Goal: Task Accomplishment & Management: Manage account settings

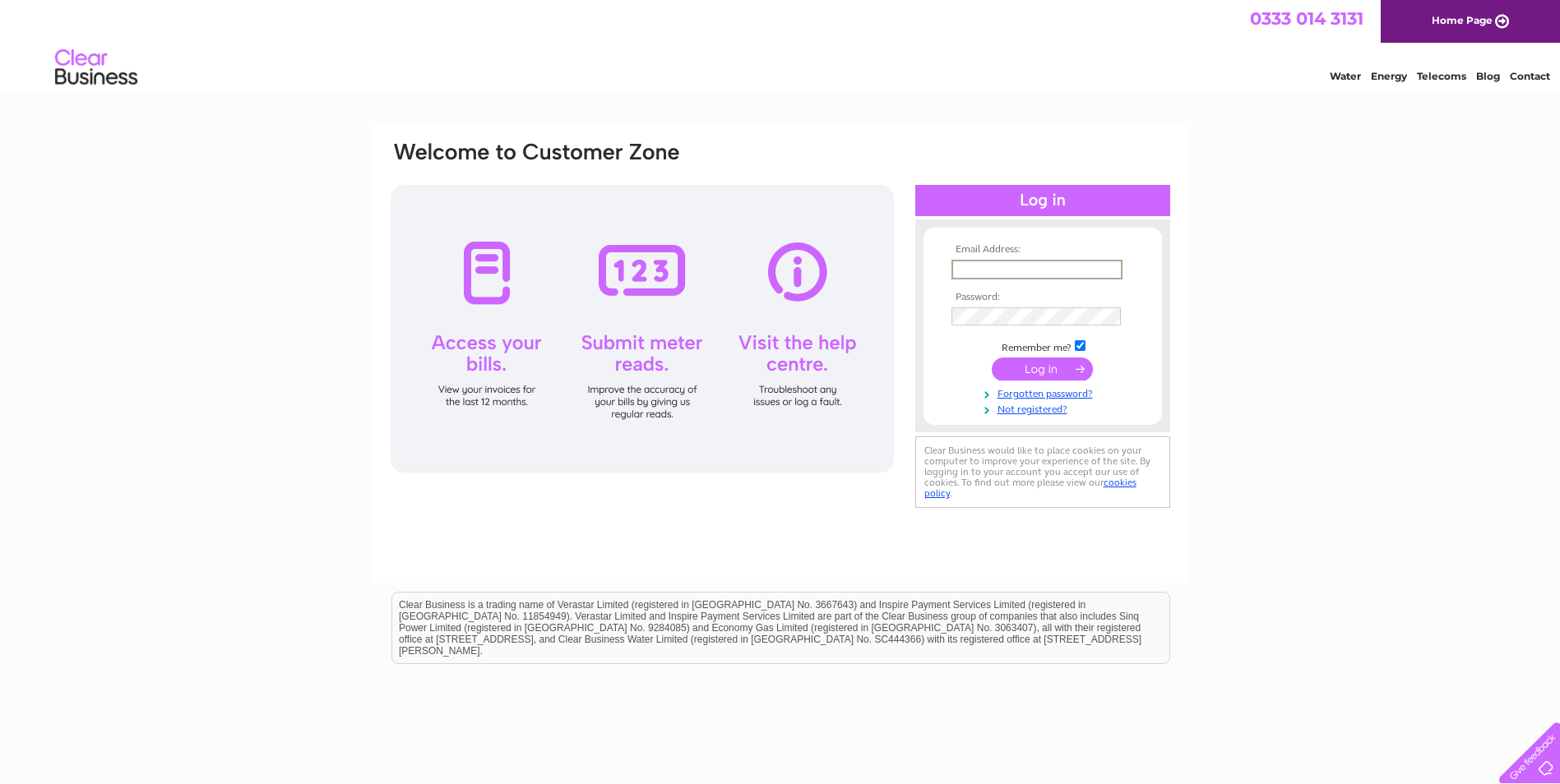
click at [1006, 270] on input "text" at bounding box center [1037, 270] width 171 height 19
type input "[PERSON_NAME][EMAIL_ADDRESS][DOMAIN_NAME]"
click at [1027, 369] on input "submit" at bounding box center [1042, 367] width 101 height 23
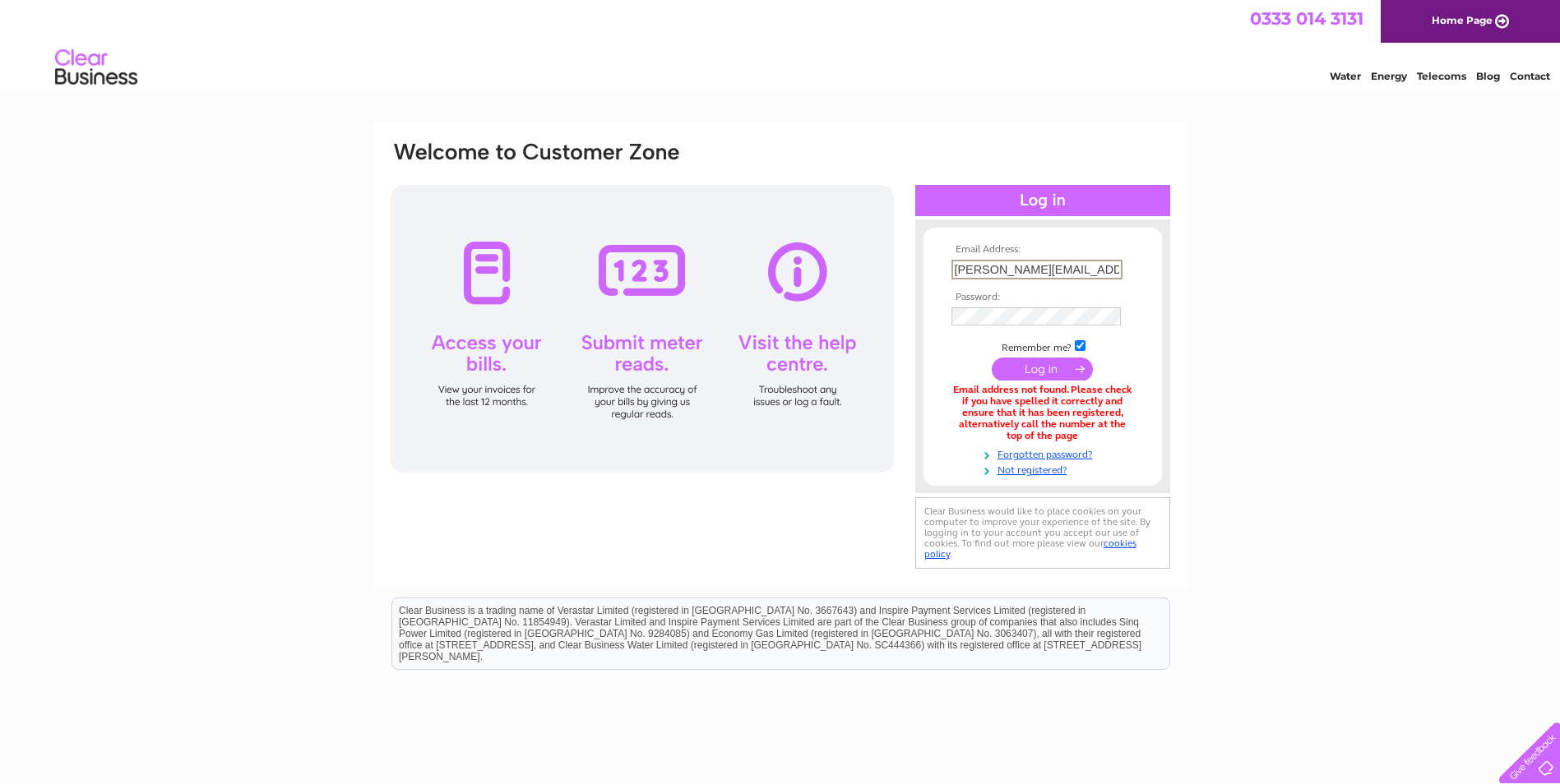
click at [1031, 272] on input "[PERSON_NAME][EMAIL_ADDRESS][DOMAIN_NAME]" at bounding box center [1037, 270] width 171 height 19
click at [1033, 364] on input "submit" at bounding box center [1042, 369] width 101 height 23
click at [1093, 262] on input "[PERSON_NAME][EMAIL_ADDRESS][DOMAIN_NAME]" at bounding box center [1037, 270] width 171 height 19
click at [1268, 226] on div "Email Address: stephen@dccoachworksltd.co.uk Password:" at bounding box center [780, 496] width 1560 height 745
click at [1107, 269] on input "[PERSON_NAME][EMAIL_ADDRESS][DOMAIN_NAME]" at bounding box center [1037, 270] width 171 height 19
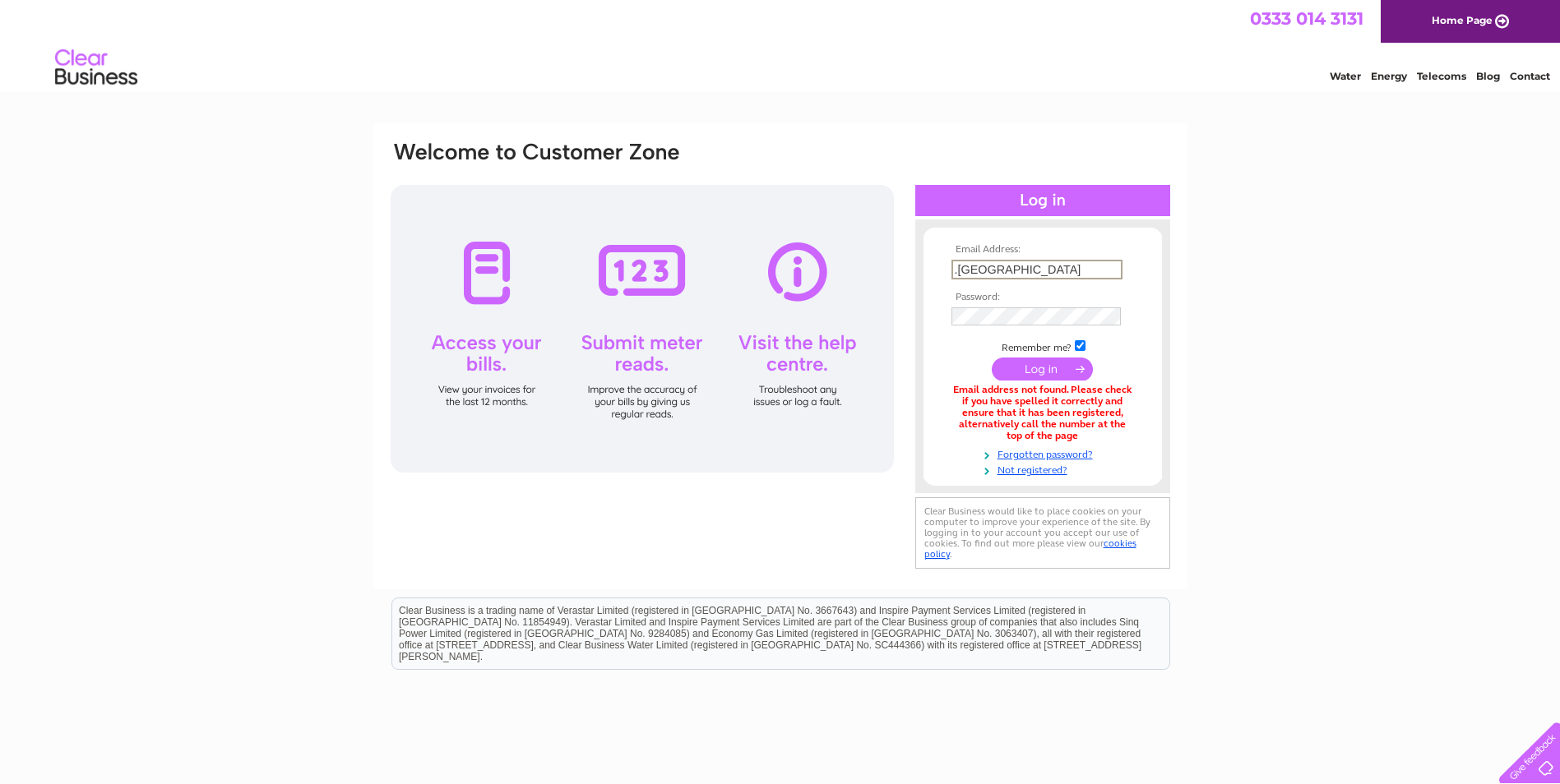
click at [1007, 264] on input ".uk" at bounding box center [1037, 270] width 171 height 19
type input "."
click at [999, 272] on input "text" at bounding box center [1037, 270] width 171 height 19
type input "stephen.utting@btconnect.com"
click at [1028, 363] on input "submit" at bounding box center [1042, 369] width 101 height 23
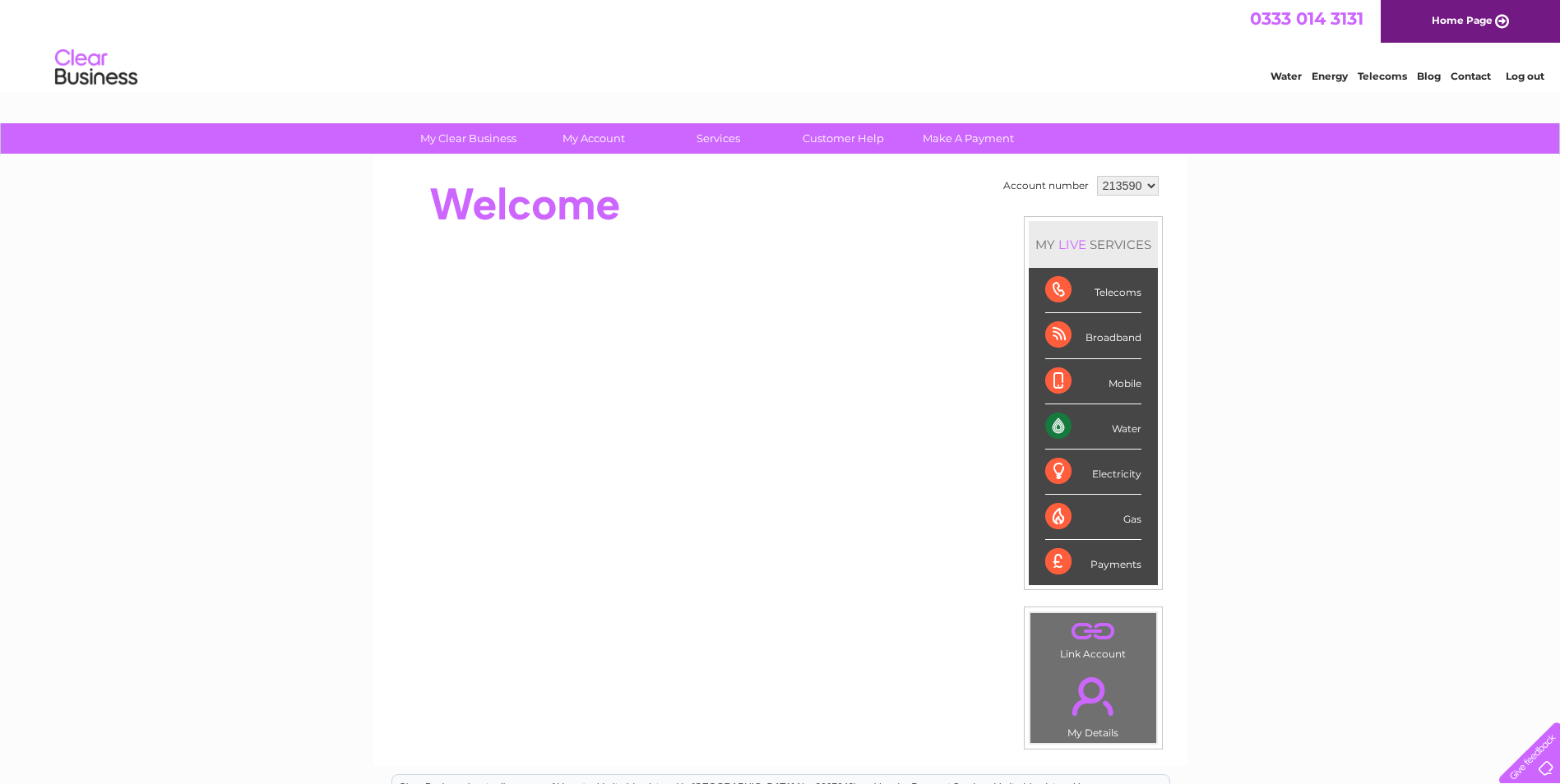
click at [1091, 284] on div "Telecoms" at bounding box center [1093, 290] width 96 height 45
click at [1059, 284] on div "Telecoms" at bounding box center [1093, 290] width 96 height 45
click at [1114, 288] on div "Telecoms" at bounding box center [1093, 290] width 96 height 45
